Goal: Information Seeking & Learning: Learn about a topic

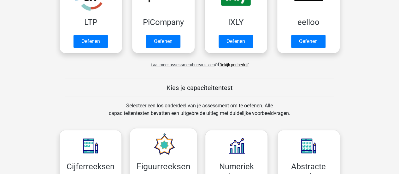
scroll to position [164, 0]
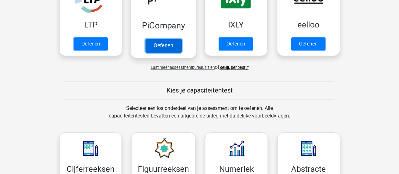
click at [168, 48] on link "Oefenen" at bounding box center [163, 45] width 36 height 14
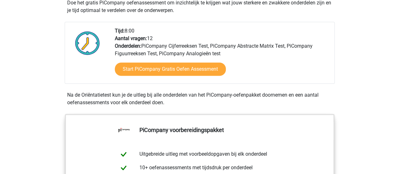
scroll to position [151, 0]
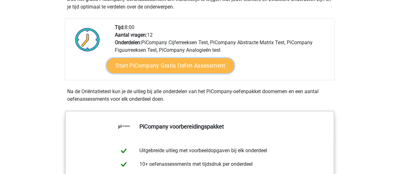
click at [166, 73] on link "Start PiCompany Gratis Oefen Assessment" at bounding box center [170, 65] width 128 height 15
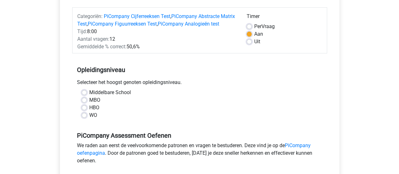
scroll to position [80, 0]
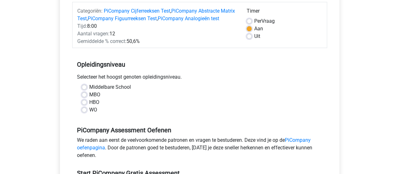
click at [94, 114] on label "WO" at bounding box center [93, 110] width 8 height 8
click at [87, 112] on input "WO" at bounding box center [84, 109] width 5 height 6
radio input "true"
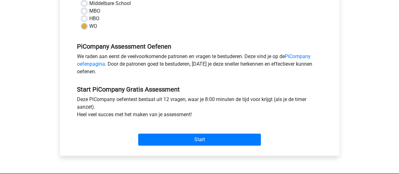
scroll to position [164, 0]
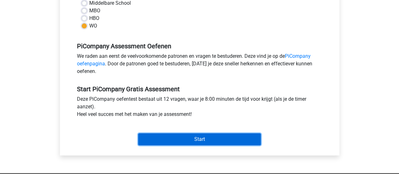
click at [156, 143] on input "Start" at bounding box center [199, 139] width 123 height 12
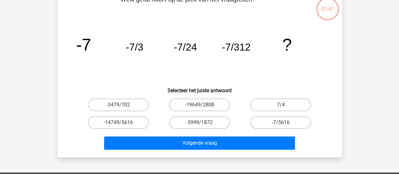
scroll to position [40, 0]
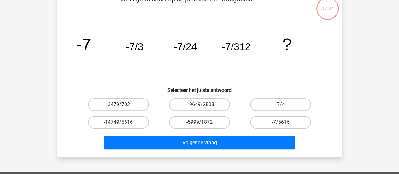
click at [132, 106] on label "-3479/702" at bounding box center [118, 104] width 61 height 13
click at [122, 106] on input "-3479/702" at bounding box center [120, 106] width 4 height 4
radio input "true"
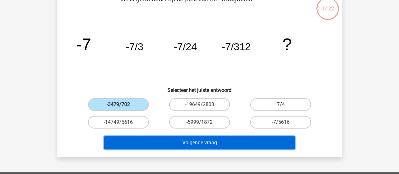
click at [169, 140] on button "Volgende vraag" at bounding box center [199, 142] width 191 height 13
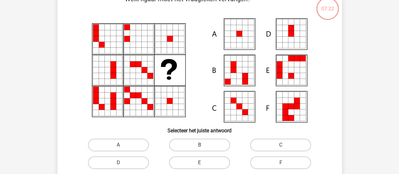
scroll to position [29, 0]
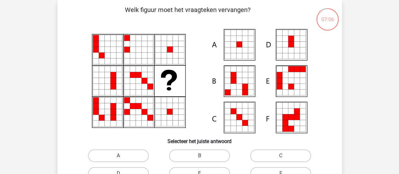
click at [233, 50] on icon at bounding box center [234, 50] width 6 height 6
click at [127, 154] on label "A" at bounding box center [118, 155] width 61 height 13
click at [122, 155] on input "A" at bounding box center [120, 157] width 4 height 4
radio input "true"
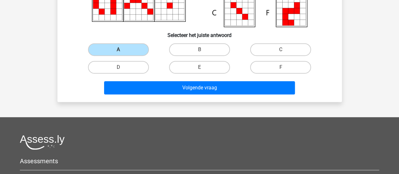
scroll to position [136, 0]
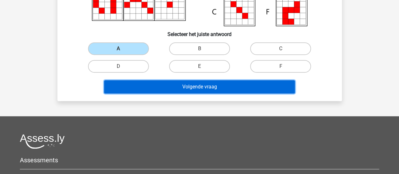
click at [179, 85] on button "Volgende vraag" at bounding box center [199, 86] width 191 height 13
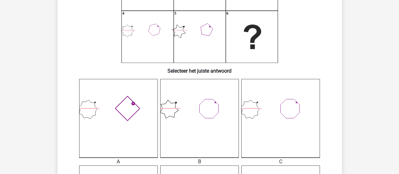
scroll to position [100, 0]
click at [270, 107] on icon at bounding box center [280, 118] width 79 height 79
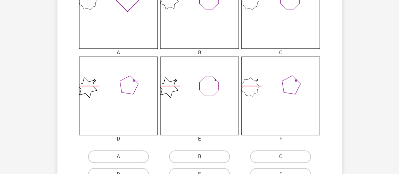
scroll to position [209, 0]
click at [271, 151] on label "C" at bounding box center [280, 155] width 61 height 13
click at [281, 156] on input "C" at bounding box center [283, 158] width 4 height 4
radio input "true"
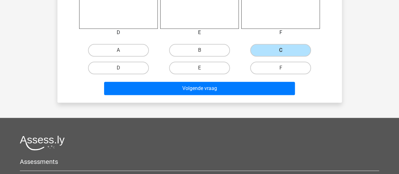
scroll to position [315, 0]
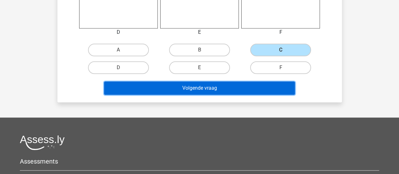
click at [246, 85] on button "Volgende vraag" at bounding box center [199, 87] width 191 height 13
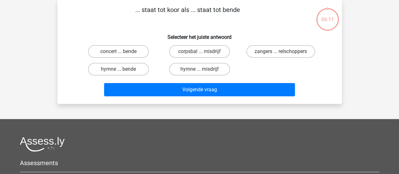
scroll to position [0, 0]
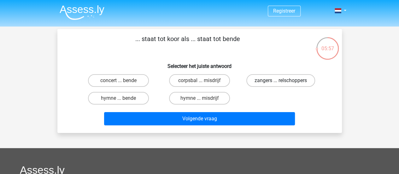
click at [273, 75] on label "zangers ... relschoppers" at bounding box center [280, 80] width 69 height 13
click at [281, 80] on input "zangers ... relschoppers" at bounding box center [283, 82] width 4 height 4
radio input "true"
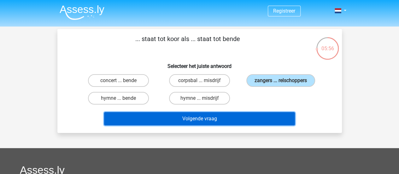
click at [236, 118] on button "Volgende vraag" at bounding box center [199, 118] width 191 height 13
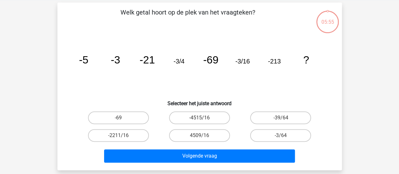
scroll to position [29, 0]
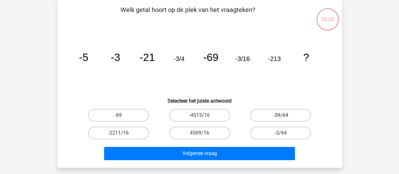
click at [274, 120] on label "-39/64" at bounding box center [280, 115] width 61 height 13
click at [281, 119] on input "-39/64" at bounding box center [283, 117] width 4 height 4
radio input "true"
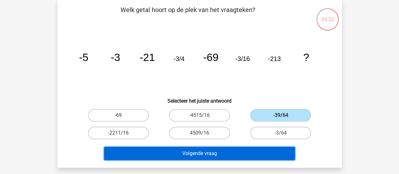
click at [225, 151] on button "Volgende vraag" at bounding box center [199, 153] width 191 height 13
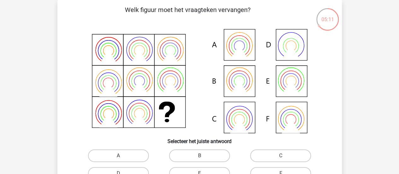
click at [225, 151] on label "B" at bounding box center [199, 155] width 61 height 13
click at [203, 155] on input "B" at bounding box center [201, 157] width 4 height 4
radio input "true"
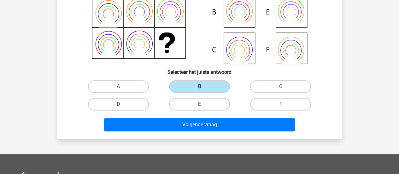
scroll to position [98, 0]
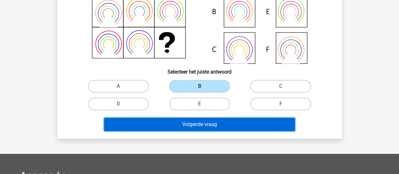
click at [220, 127] on button "Volgende vraag" at bounding box center [199, 124] width 191 height 13
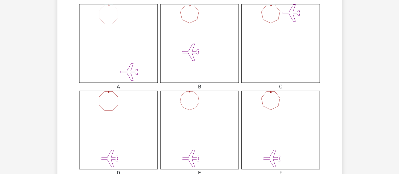
scroll to position [174, 0]
click at [120, 34] on icon at bounding box center [118, 43] width 79 height 79
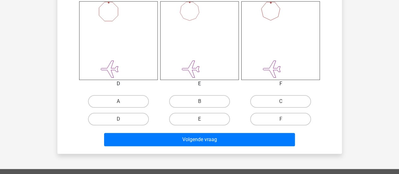
scroll to position [264, 0]
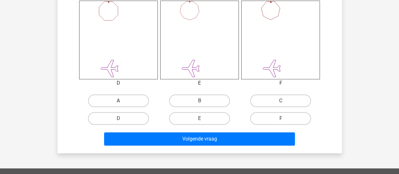
click at [126, 101] on label "A" at bounding box center [118, 100] width 61 height 13
click at [122, 101] on input "A" at bounding box center [120, 103] width 4 height 4
radio input "true"
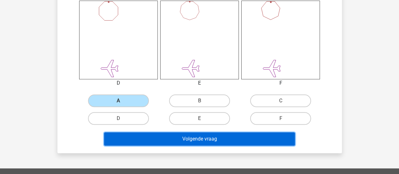
click at [162, 137] on button "Volgende vraag" at bounding box center [199, 138] width 191 height 13
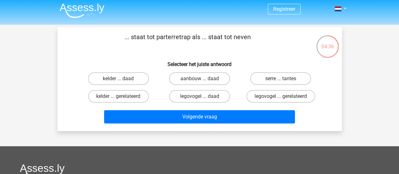
scroll to position [0, 0]
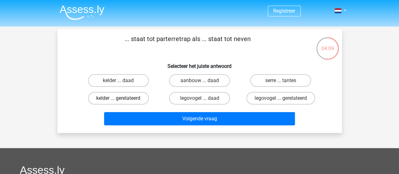
click at [132, 100] on label "kelder ... gerelateerd" at bounding box center [118, 98] width 61 height 13
click at [122, 100] on input "kelder ... gerelateerd" at bounding box center [120, 100] width 4 height 4
radio input "true"
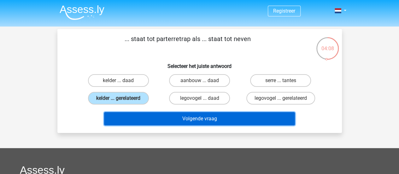
click at [155, 117] on button "Volgende vraag" at bounding box center [199, 118] width 191 height 13
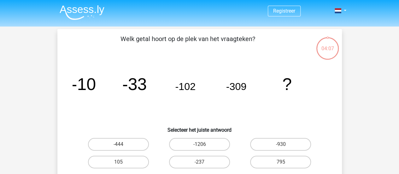
scroll to position [29, 0]
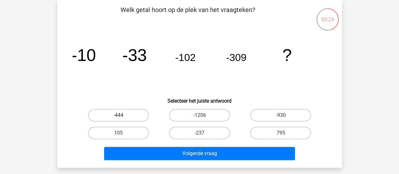
click at [125, 115] on label "-444" at bounding box center [118, 115] width 61 height 13
click at [122, 115] on input "-444" at bounding box center [120, 117] width 4 height 4
radio input "true"
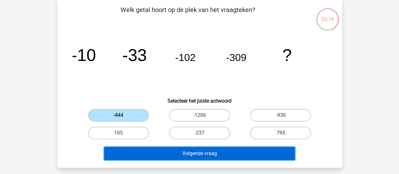
click at [175, 149] on button "Volgende vraag" at bounding box center [199, 153] width 191 height 13
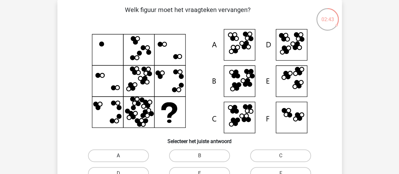
click at [132, 153] on label "A" at bounding box center [118, 155] width 61 height 13
click at [122, 155] on input "A" at bounding box center [120, 157] width 4 height 4
radio input "true"
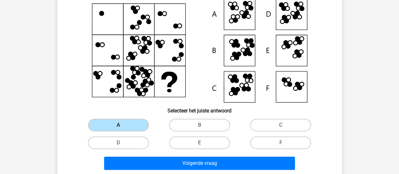
scroll to position [64, 0]
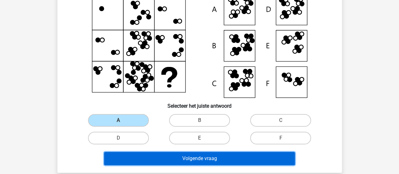
click at [146, 161] on button "Volgende vraag" at bounding box center [199, 158] width 191 height 13
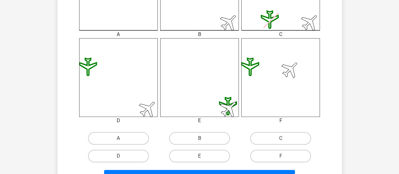
scroll to position [242, 0]
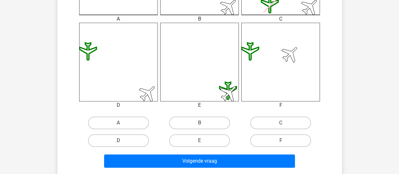
click at [121, 138] on label "D" at bounding box center [118, 140] width 61 height 13
click at [121, 140] on input "D" at bounding box center [120, 142] width 4 height 4
radio input "true"
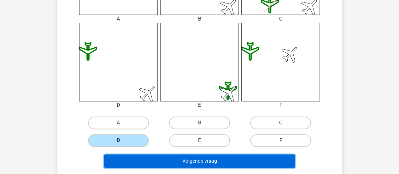
click at [169, 161] on button "Volgende vraag" at bounding box center [199, 160] width 191 height 13
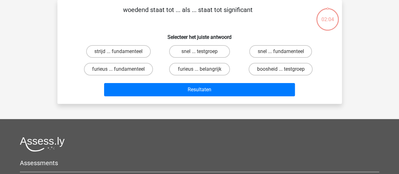
scroll to position [0, 0]
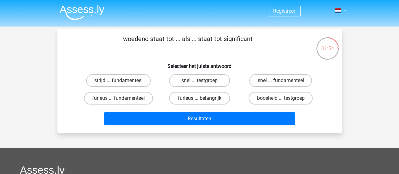
click at [207, 97] on label "furieus ... belangrijk" at bounding box center [199, 98] width 61 height 13
click at [203, 98] on input "furieus ... belangrijk" at bounding box center [201, 100] width 4 height 4
radio input "true"
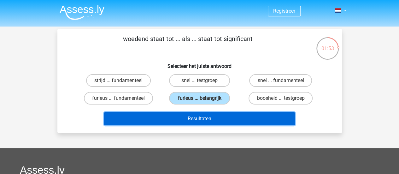
click at [197, 120] on button "Resultaten" at bounding box center [199, 118] width 191 height 13
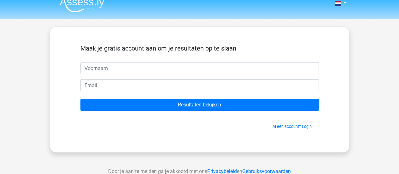
scroll to position [8, 0]
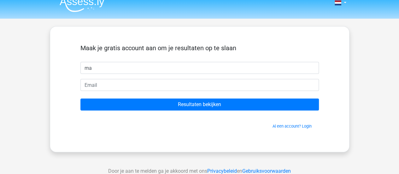
type input "ma"
click at [80, 98] on input "Resultaten bekijken" at bounding box center [199, 104] width 238 height 12
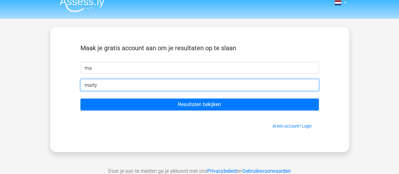
type input "marlynda.zwaan@gmail.com"
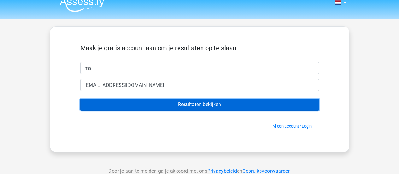
click at [167, 101] on input "Resultaten bekijken" at bounding box center [199, 104] width 238 height 12
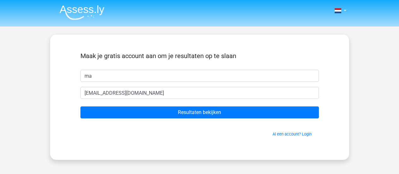
scroll to position [8, 0]
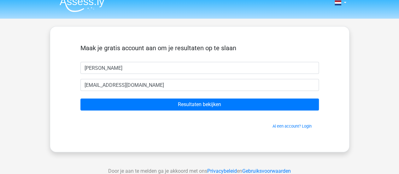
type input "[PERSON_NAME]"
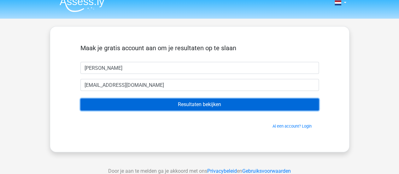
click at [136, 102] on input "Resultaten bekijken" at bounding box center [199, 104] width 238 height 12
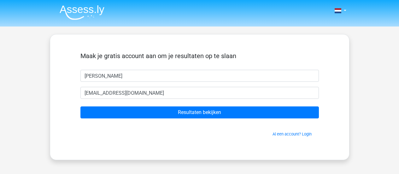
scroll to position [8, 0]
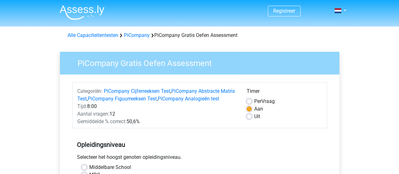
scroll to position [164, 0]
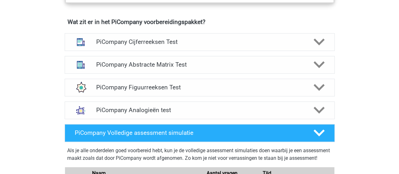
scroll to position [403, 0]
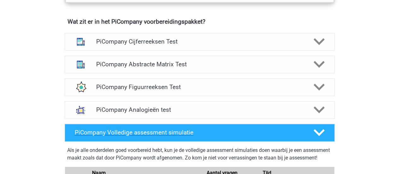
click at [120, 136] on h4 "PiCompany Volledige assessment simulatie" at bounding box center [189, 132] width 228 height 7
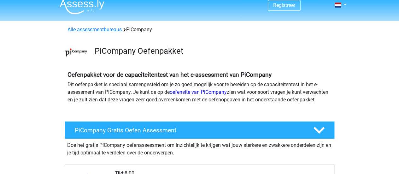
scroll to position [0, 0]
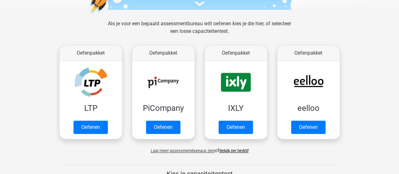
scroll to position [80, 0]
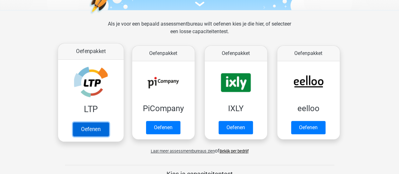
click at [93, 131] on link "Oefenen" at bounding box center [91, 129] width 36 height 14
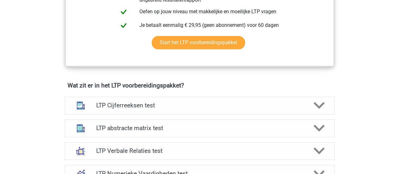
scroll to position [332, 0]
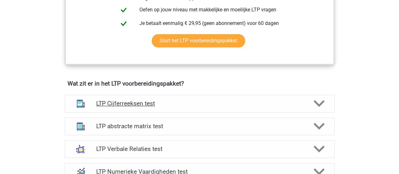
click at [114, 97] on div "LTP Cijferreeksen test" at bounding box center [200, 104] width 270 height 18
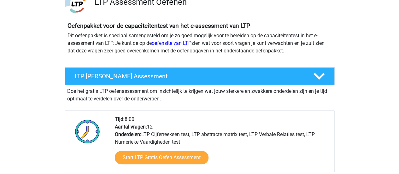
scroll to position [54, 0]
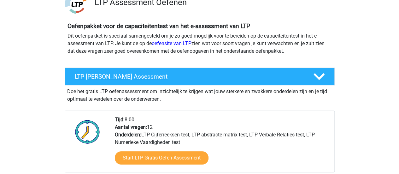
click at [184, 82] on div "LTP Gratis Oefen Assessment" at bounding box center [200, 76] width 270 height 18
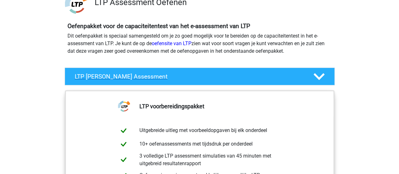
click at [184, 82] on div "LTP Gratis Oefen Assessment" at bounding box center [200, 76] width 270 height 18
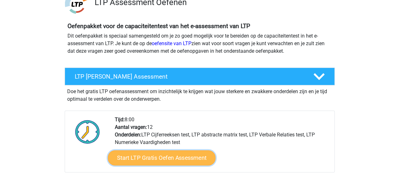
click at [154, 157] on link "Start LTP Gratis Oefen Assessment" at bounding box center [162, 157] width 108 height 15
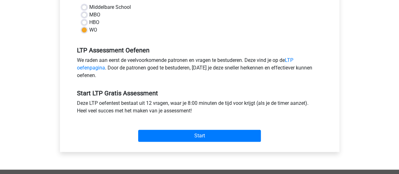
scroll to position [165, 0]
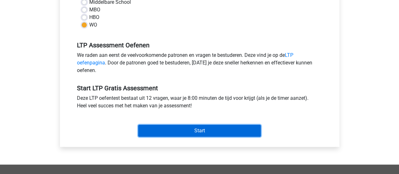
click at [166, 133] on input "Start" at bounding box center [199, 131] width 123 height 12
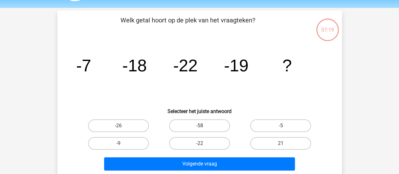
scroll to position [19, 0]
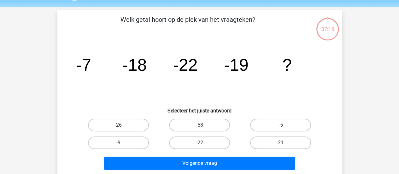
click at [201, 128] on input "-58" at bounding box center [201, 127] width 4 height 4
radio input "true"
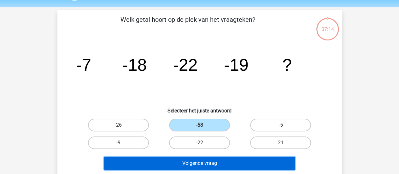
click at [187, 160] on button "Volgende vraag" at bounding box center [199, 162] width 191 height 13
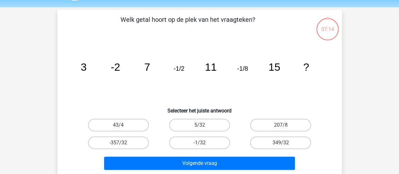
scroll to position [29, 0]
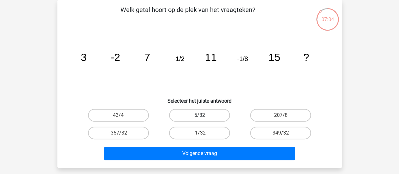
click at [204, 117] on label "5/32" at bounding box center [199, 115] width 61 height 13
click at [203, 117] on input "5/32" at bounding box center [201, 117] width 4 height 4
radio input "true"
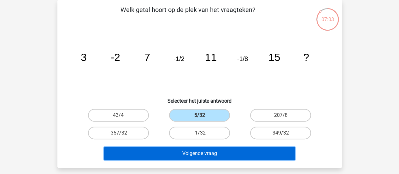
click at [193, 154] on button "Volgende vraag" at bounding box center [199, 153] width 191 height 13
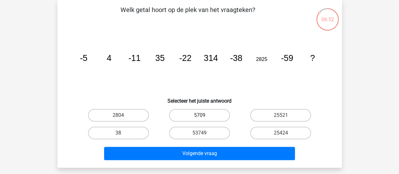
click at [215, 113] on label "5709" at bounding box center [199, 115] width 61 height 13
click at [203, 115] on input "5709" at bounding box center [201, 117] width 4 height 4
radio input "true"
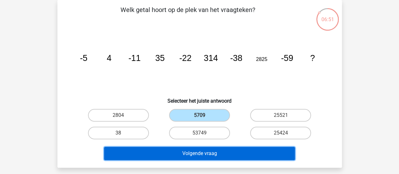
click at [203, 150] on button "Volgende vraag" at bounding box center [199, 153] width 191 height 13
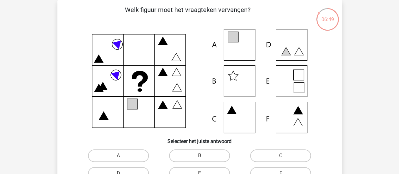
scroll to position [48, 0]
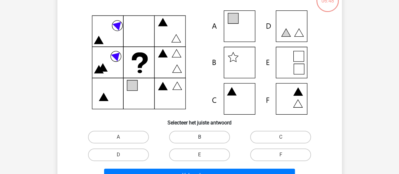
click at [210, 137] on label "B" at bounding box center [199, 137] width 61 height 13
click at [203, 137] on input "B" at bounding box center [201, 139] width 4 height 4
radio input "true"
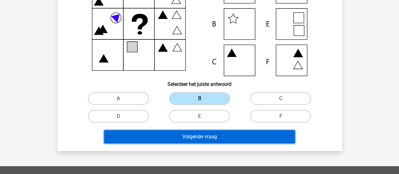
click at [210, 137] on button "Volgende vraag" at bounding box center [199, 136] width 191 height 13
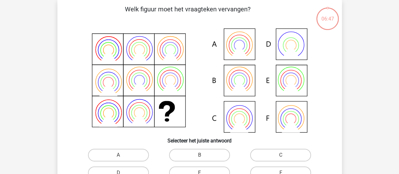
scroll to position [29, 0]
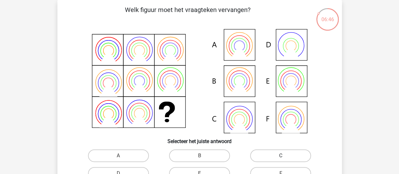
click at [260, 152] on label "C" at bounding box center [280, 155] width 61 height 13
click at [281, 155] on input "C" at bounding box center [283, 157] width 4 height 4
radio input "true"
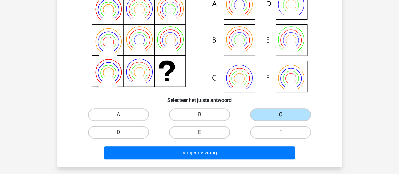
scroll to position [74, 0]
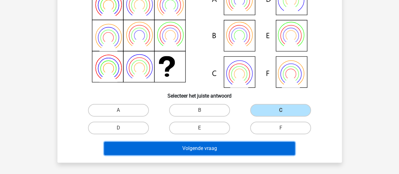
click at [244, 150] on button "Volgende vraag" at bounding box center [199, 148] width 191 height 13
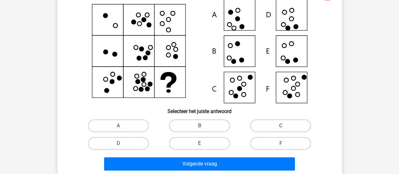
scroll to position [59, 0]
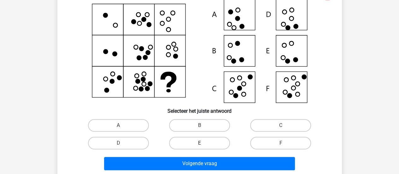
click at [210, 144] on label "E" at bounding box center [199, 143] width 61 height 13
click at [203, 144] on input "E" at bounding box center [201, 145] width 4 height 4
radio input "true"
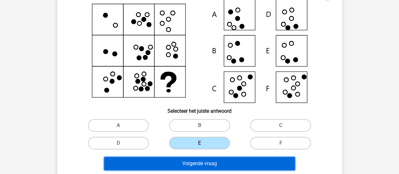
click at [201, 163] on button "Volgende vraag" at bounding box center [199, 163] width 191 height 13
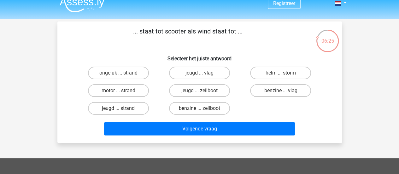
scroll to position [7, 0]
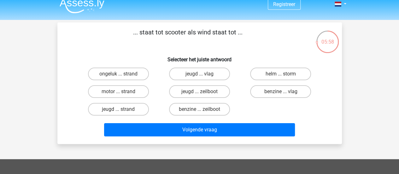
drag, startPoint x: 140, startPoint y: 96, endPoint x: 135, endPoint y: 99, distance: 6.4
click at [135, 99] on div "motor ... strand" at bounding box center [118, 92] width 81 height 18
click at [130, 93] on label "motor ... strand" at bounding box center [118, 91] width 61 height 13
click at [122, 93] on input "motor ... strand" at bounding box center [120, 93] width 4 height 4
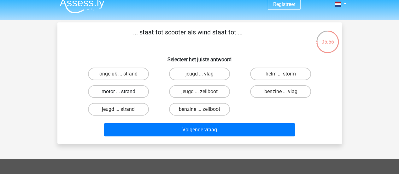
radio input "true"
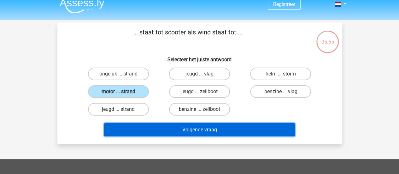
click at [175, 128] on button "Volgende vraag" at bounding box center [199, 129] width 191 height 13
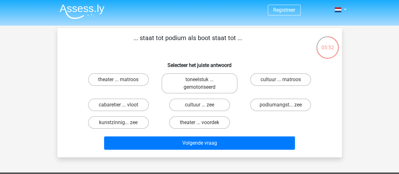
scroll to position [1, 0]
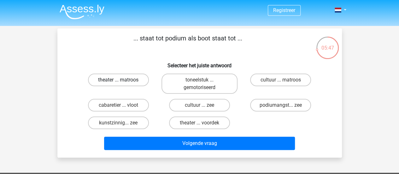
click at [136, 84] on label "theater ... matroos" at bounding box center [118, 79] width 61 height 13
click at [122, 84] on input "theater ... matroos" at bounding box center [120, 82] width 4 height 4
radio input "true"
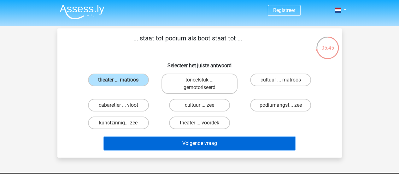
click at [179, 143] on button "Volgende vraag" at bounding box center [199, 143] width 191 height 13
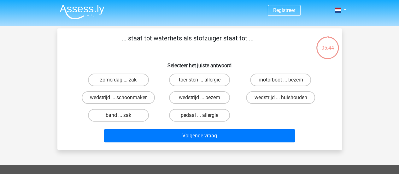
scroll to position [29, 0]
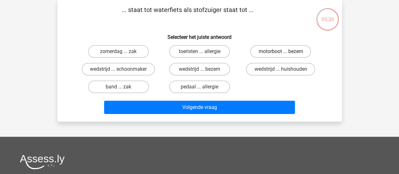
click at [271, 51] on label "motorboot ... bezem" at bounding box center [280, 51] width 61 height 13
click at [281, 51] on input "motorboot ... bezem" at bounding box center [283, 53] width 4 height 4
radio input "true"
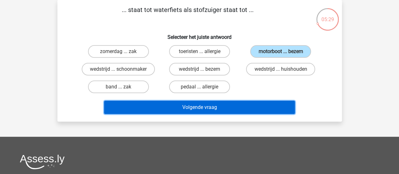
click at [231, 112] on button "Volgende vraag" at bounding box center [199, 107] width 191 height 13
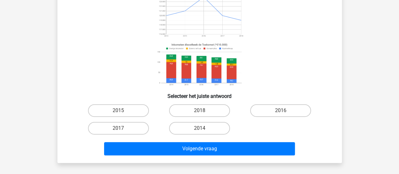
scroll to position [75, 0]
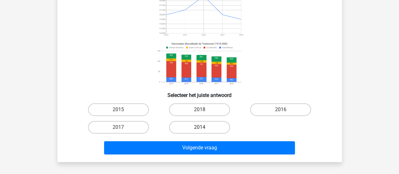
click at [212, 131] on label "2014" at bounding box center [199, 127] width 61 height 13
click at [203, 131] on input "2014" at bounding box center [201, 129] width 4 height 4
radio input "true"
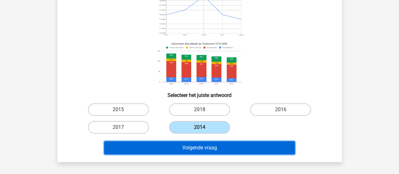
click at [206, 150] on button "Volgende vraag" at bounding box center [199, 147] width 191 height 13
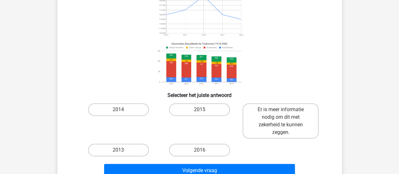
scroll to position [76, 0]
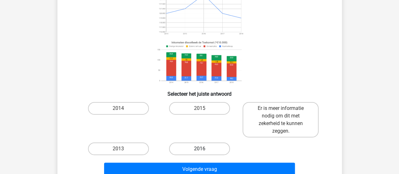
click at [197, 147] on label "2016" at bounding box center [199, 148] width 61 height 13
click at [199, 149] on input "2016" at bounding box center [201, 151] width 4 height 4
radio input "true"
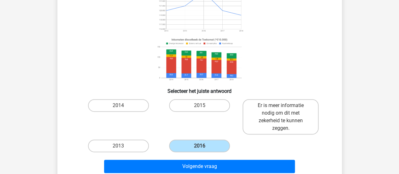
scroll to position [79, 0]
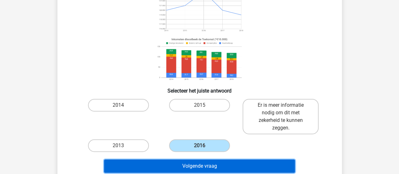
click at [208, 164] on button "Volgende vraag" at bounding box center [199, 165] width 191 height 13
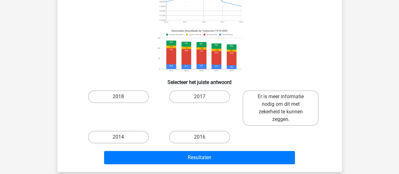
scroll to position [91, 0]
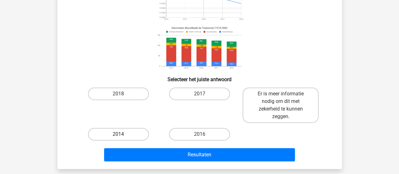
click at [133, 138] on label "2014" at bounding box center [118, 134] width 61 height 13
click at [122, 138] on input "2014" at bounding box center [120, 136] width 4 height 4
radio input "true"
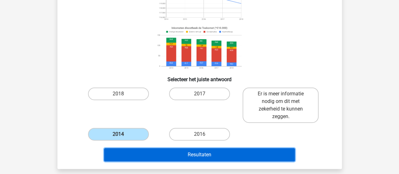
click at [151, 156] on button "Resultaten" at bounding box center [199, 154] width 191 height 13
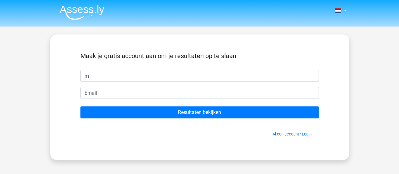
type input "[PERSON_NAME]"
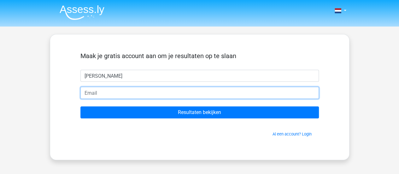
click at [134, 94] on input "email" at bounding box center [199, 93] width 238 height 12
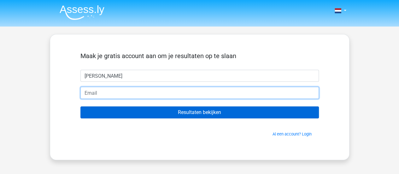
type input "[EMAIL_ADDRESS][DOMAIN_NAME]"
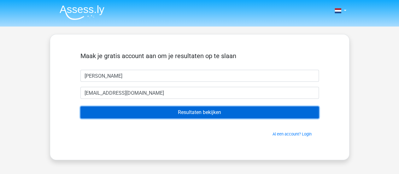
click at [184, 113] on input "Resultaten bekijken" at bounding box center [199, 112] width 238 height 12
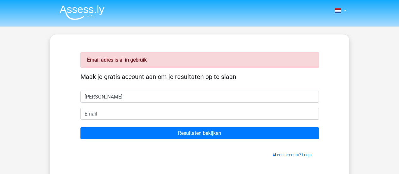
type input "[PERSON_NAME]"
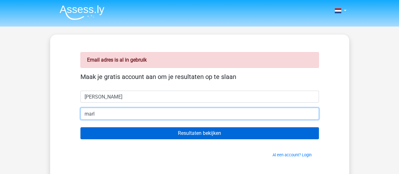
type input "[EMAIL_ADDRESS][DOMAIN_NAME]"
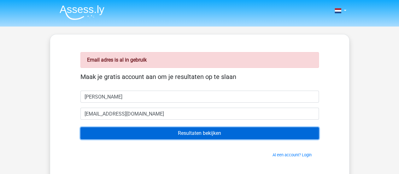
click at [182, 134] on input "Resultaten bekijken" at bounding box center [199, 133] width 238 height 12
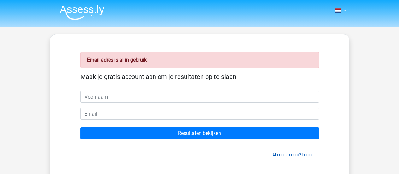
click at [286, 155] on link "Al een account? Login" at bounding box center [291, 154] width 39 height 5
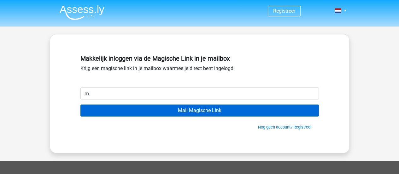
type input "[EMAIL_ADDRESS][DOMAIN_NAME]"
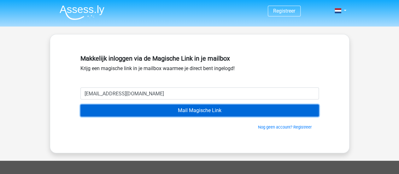
click at [180, 110] on input "Mail Magische Link" at bounding box center [199, 110] width 238 height 12
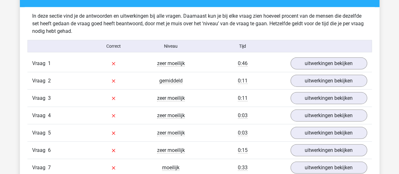
scroll to position [700, 0]
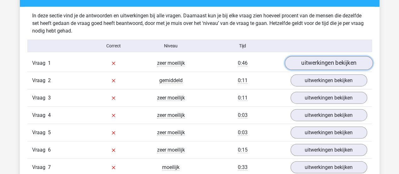
click at [313, 61] on link "uitwerkingen bekijken" at bounding box center [328, 63] width 88 height 14
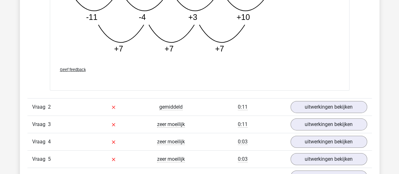
scroll to position [996, 0]
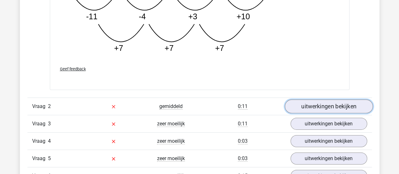
click at [324, 105] on link "uitwerkingen bekijken" at bounding box center [328, 106] width 88 height 14
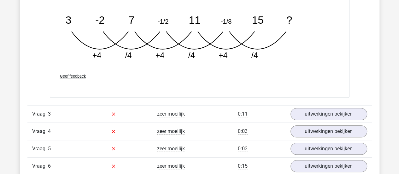
scroll to position [1312, 0]
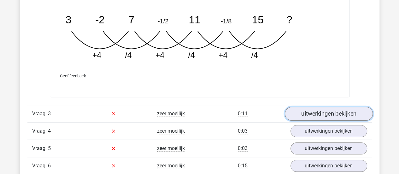
click at [319, 115] on link "uitwerkingen bekijken" at bounding box center [328, 114] width 88 height 14
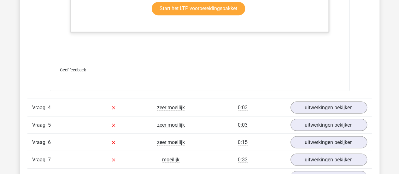
scroll to position [1725, 0]
